Goal: Task Accomplishment & Management: Manage account settings

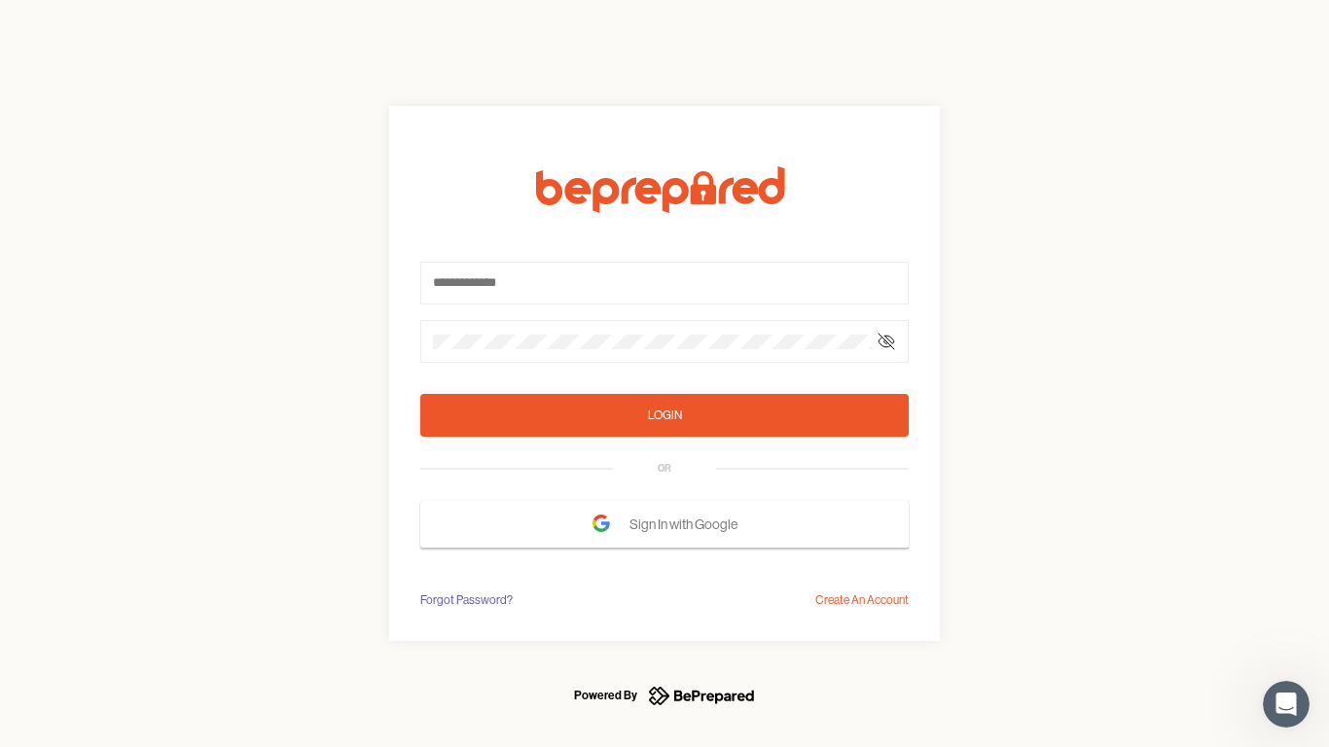
click at [664, 374] on form "Login OR Sign In with Google" at bounding box center [664, 356] width 488 height 381
click at [886, 341] on icon at bounding box center [886, 342] width 16 height 16
click at [664, 415] on div "Login" at bounding box center [665, 415] width 34 height 19
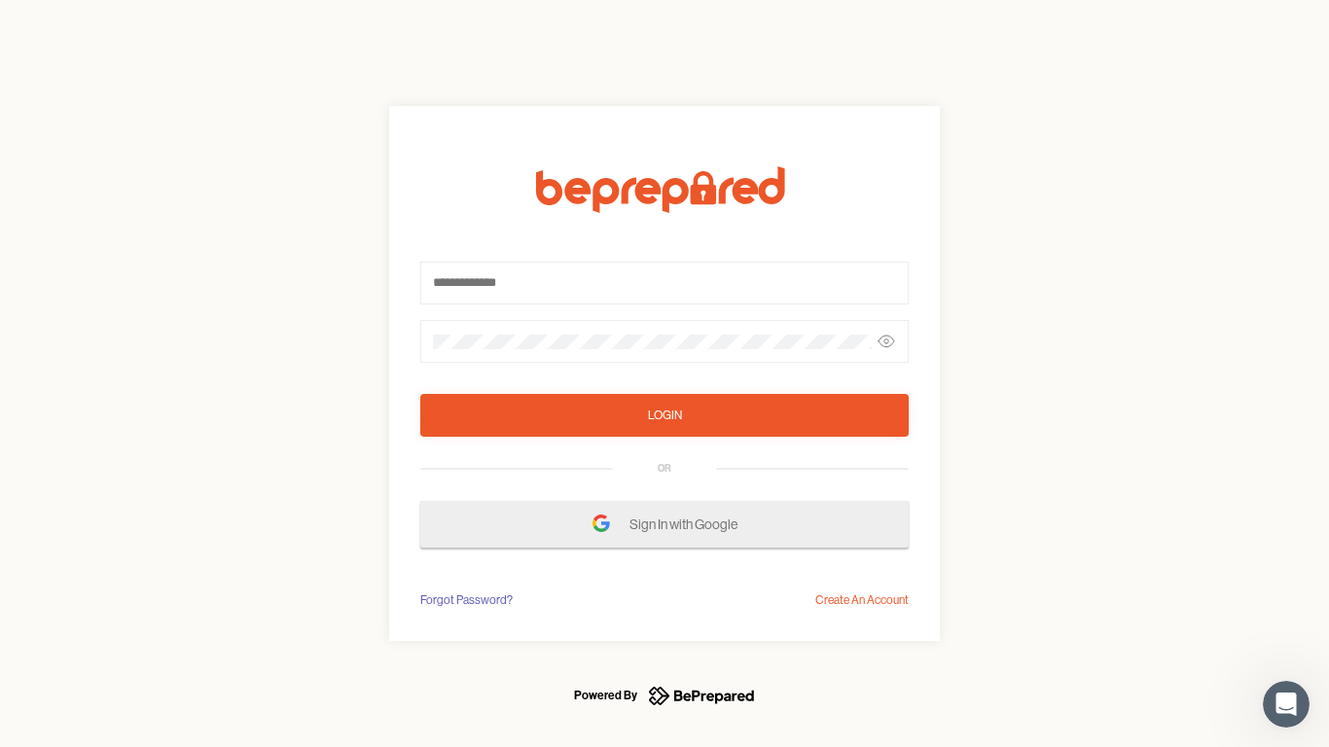
click at [664, 524] on span "Sign In with Google" at bounding box center [688, 524] width 118 height 35
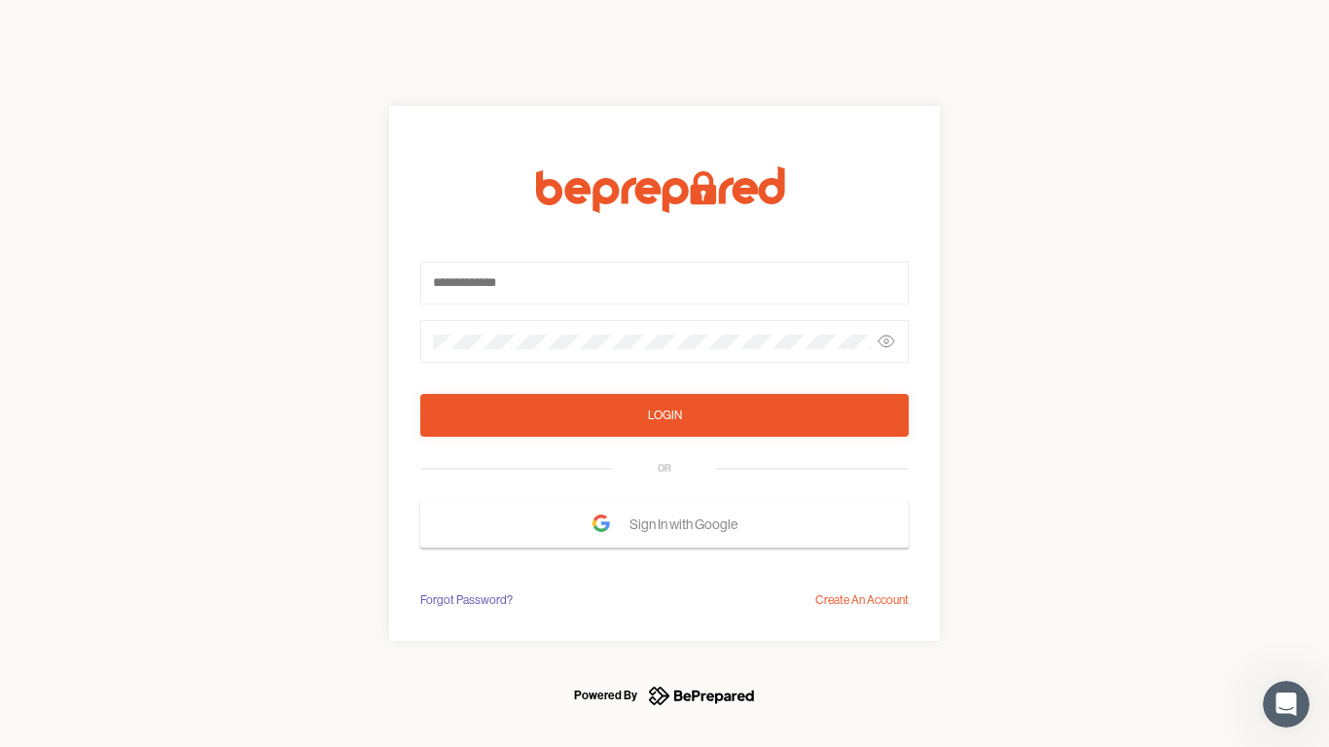
click at [465, 600] on div "Forgot Password?" at bounding box center [466, 599] width 92 height 19
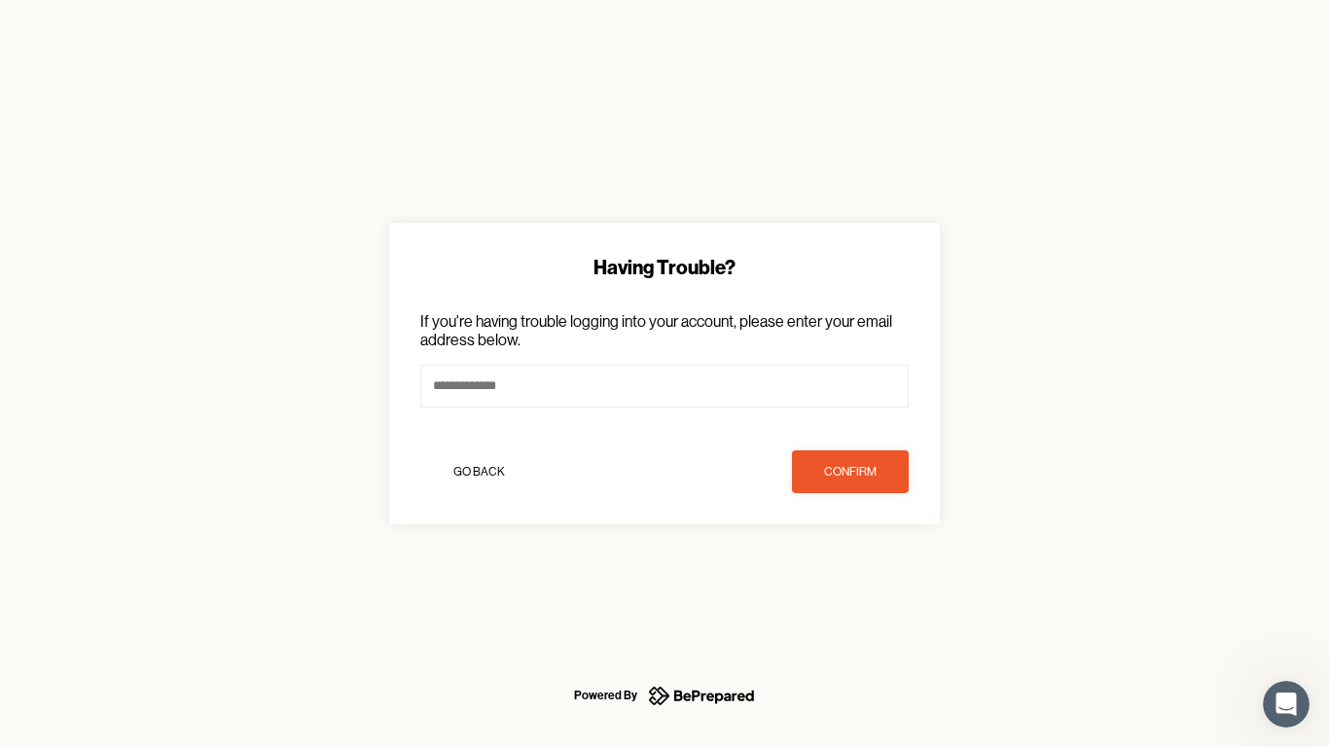
click at [862, 600] on div "Having Trouble? If you're having trouble logging into your account, please ente…" at bounding box center [664, 373] width 1329 height 747
click at [1286, 704] on icon "Open Intercom Messenger" at bounding box center [1286, 705] width 32 height 32
